Goal: Task Accomplishment & Management: Manage account settings

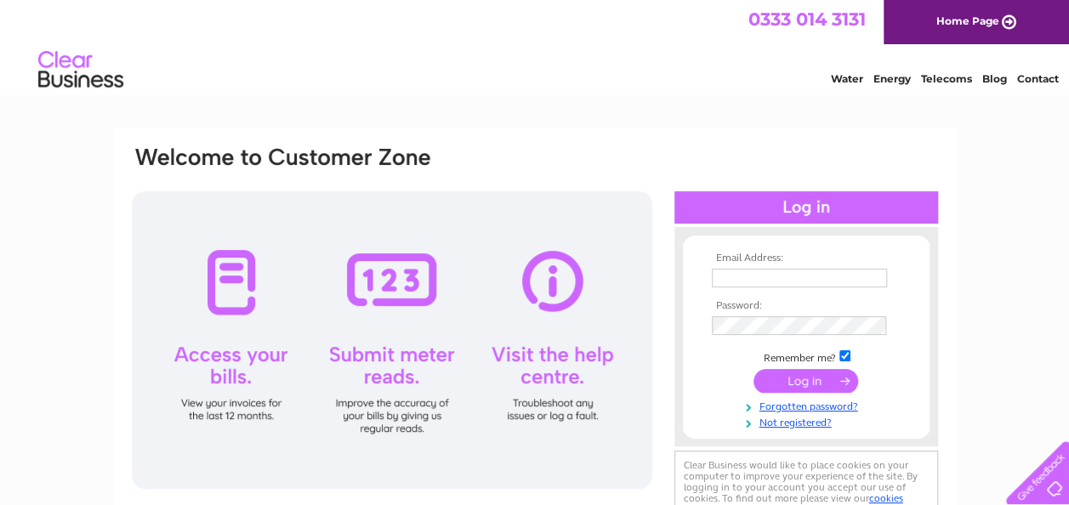
type input "lorna_walker@hotmail.com"
click at [811, 376] on input "submit" at bounding box center [806, 381] width 105 height 24
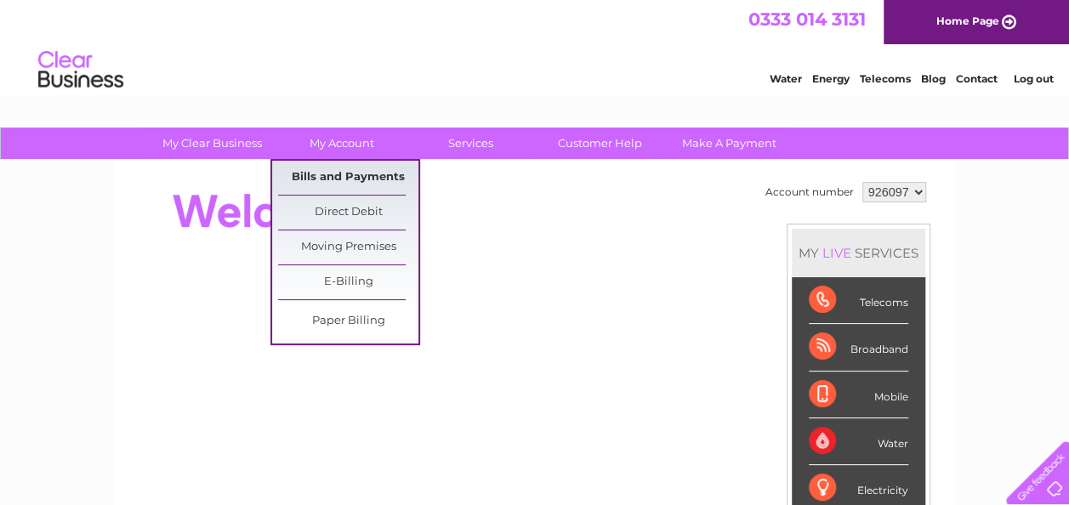
click at [366, 172] on link "Bills and Payments" at bounding box center [348, 178] width 140 height 34
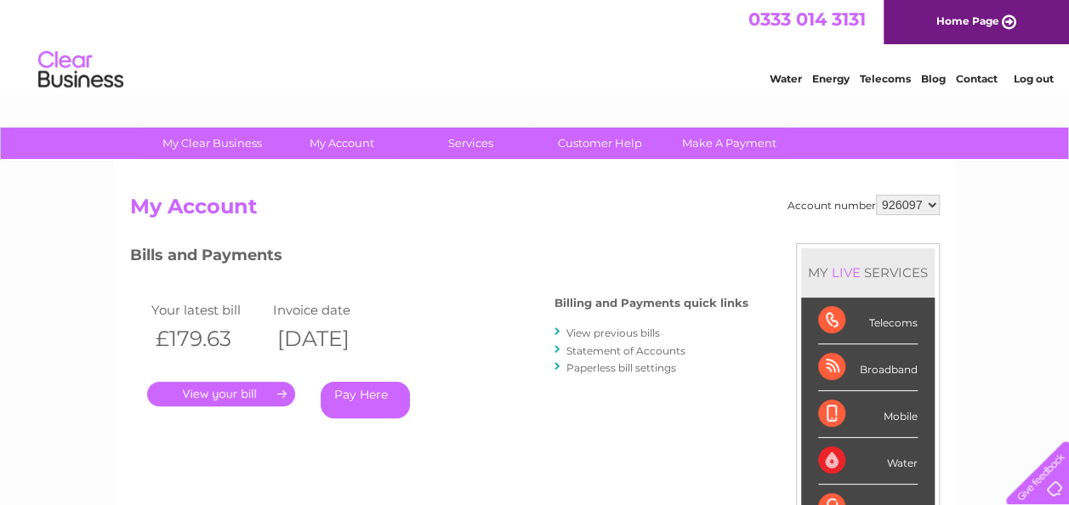
click at [619, 334] on link "View previous bills" at bounding box center [613, 333] width 94 height 13
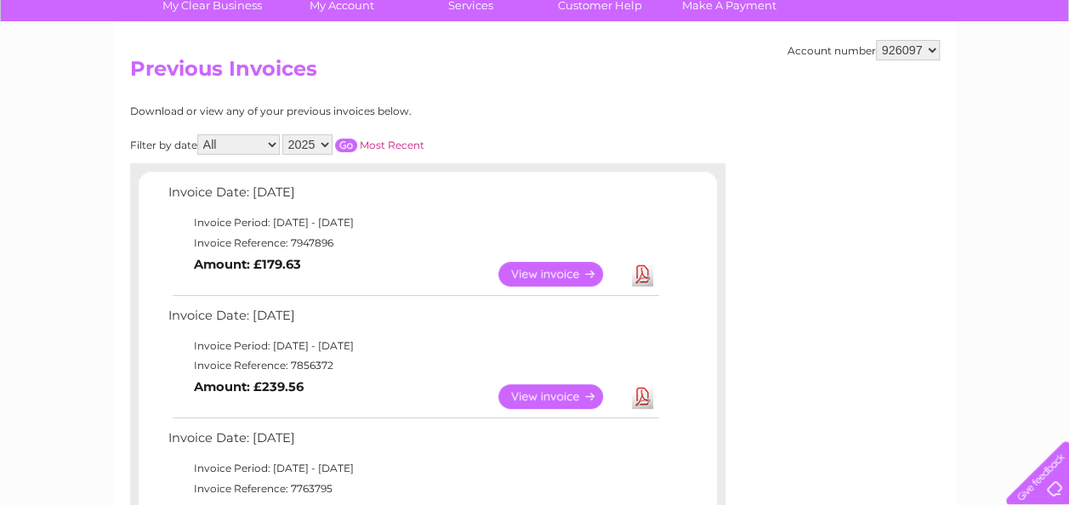
scroll to position [170, 0]
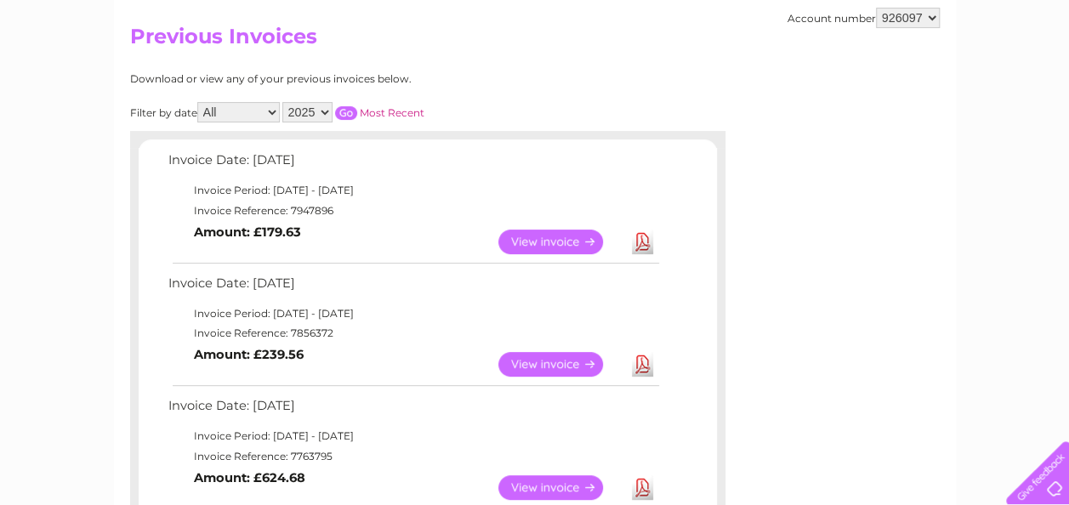
click at [642, 367] on link "Download" at bounding box center [642, 364] width 21 height 25
